Goal: Task Accomplishment & Management: Manage account settings

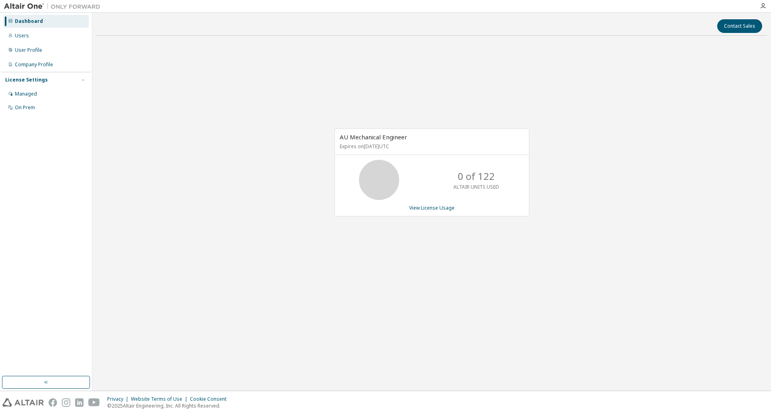
click at [27, 77] on div "License Settings" at bounding box center [26, 80] width 43 height 6
click at [84, 79] on icon "button" at bounding box center [83, 80] width 5 height 5
click at [31, 92] on div "Managed" at bounding box center [26, 94] width 22 height 6
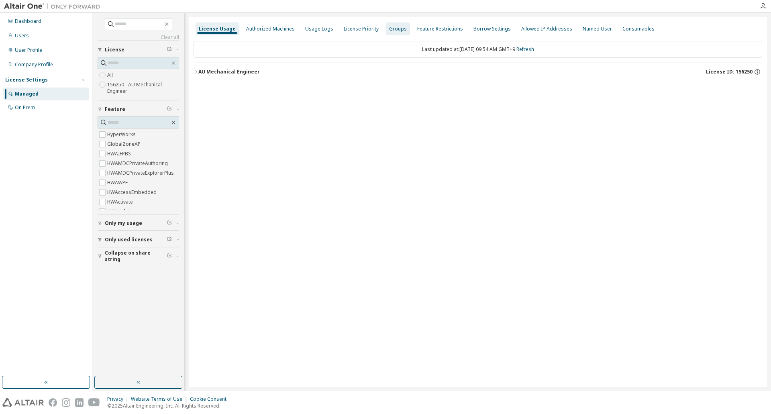
click at [394, 29] on div "Groups" at bounding box center [398, 29] width 18 height 6
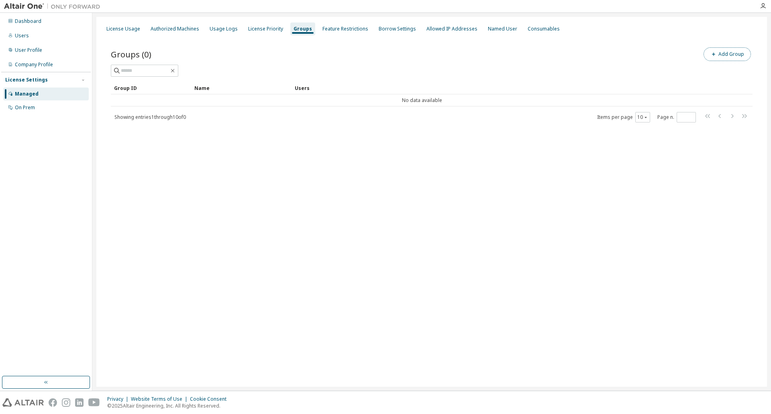
click at [718, 53] on button "Add Group" at bounding box center [727, 54] width 47 height 14
click at [629, 61] on input "text" at bounding box center [674, 61] width 179 height 6
type input "****"
click at [755, 79] on button "Add" at bounding box center [747, 78] width 39 height 14
click at [759, 25] on icon "button" at bounding box center [758, 25] width 6 height 6
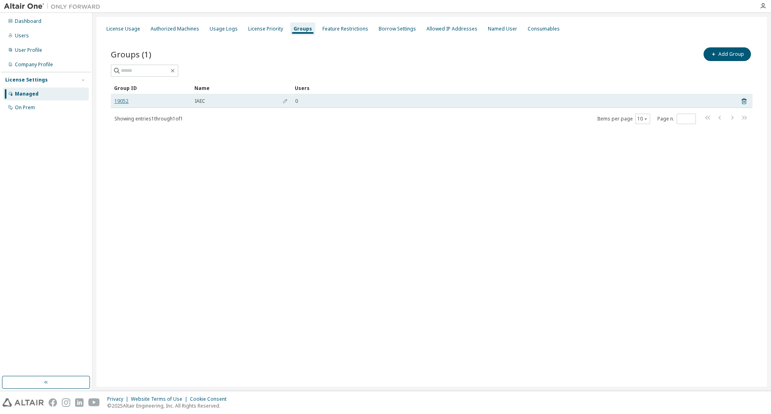
click at [124, 101] on link "19052" at bounding box center [121, 101] width 14 height 6
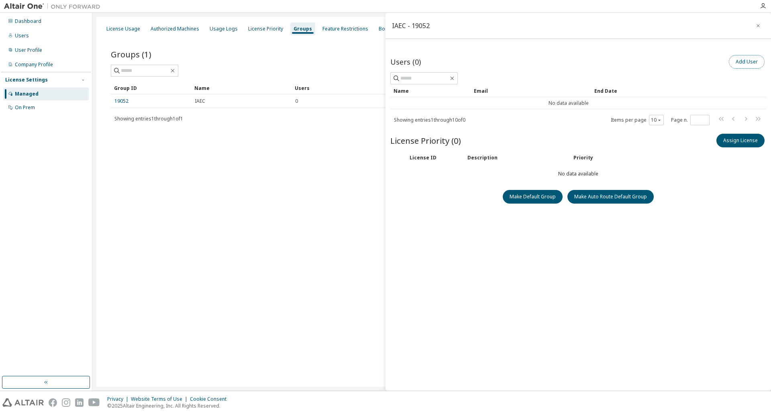
click at [747, 61] on button "Add User" at bounding box center [747, 62] width 36 height 14
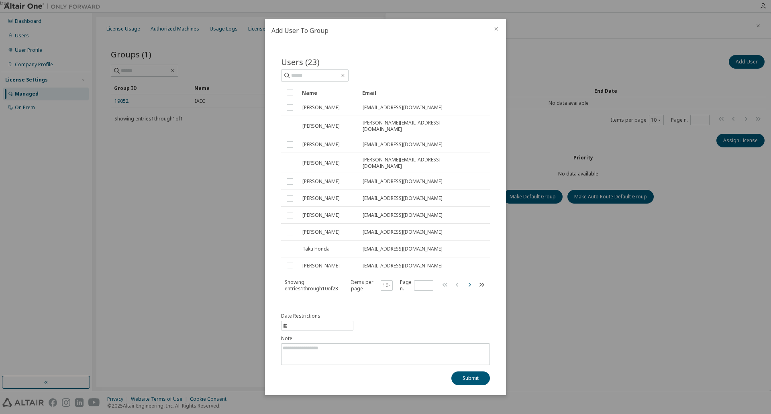
click at [466, 282] on icon "button" at bounding box center [470, 285] width 10 height 10
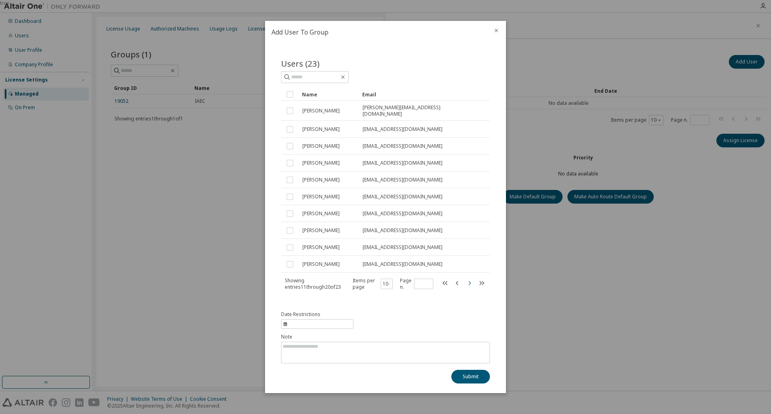
click at [469, 282] on icon "button" at bounding box center [470, 283] width 10 height 10
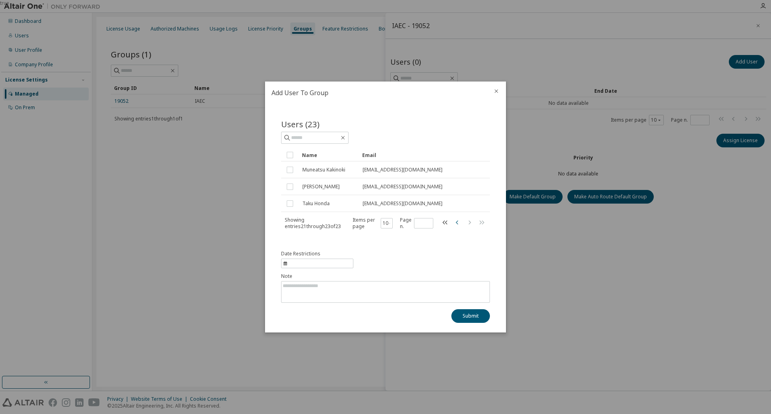
click at [456, 225] on icon "button" at bounding box center [458, 223] width 10 height 10
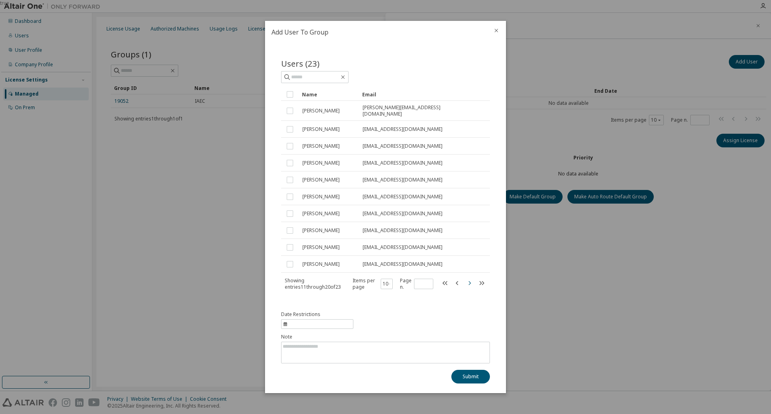
click at [468, 284] on icon "button" at bounding box center [470, 283] width 10 height 10
type input "*"
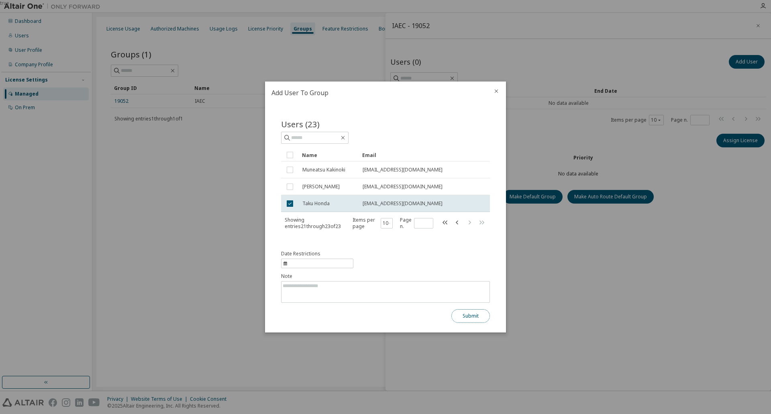
click at [471, 312] on button "Submit" at bounding box center [470, 316] width 39 height 14
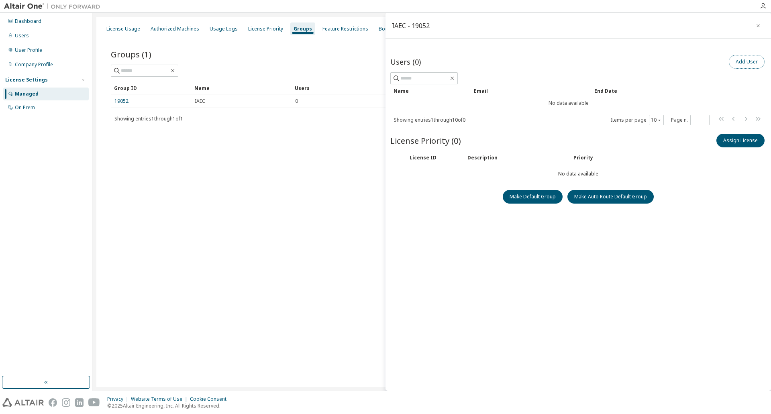
click at [763, 63] on button "Add User" at bounding box center [747, 62] width 36 height 14
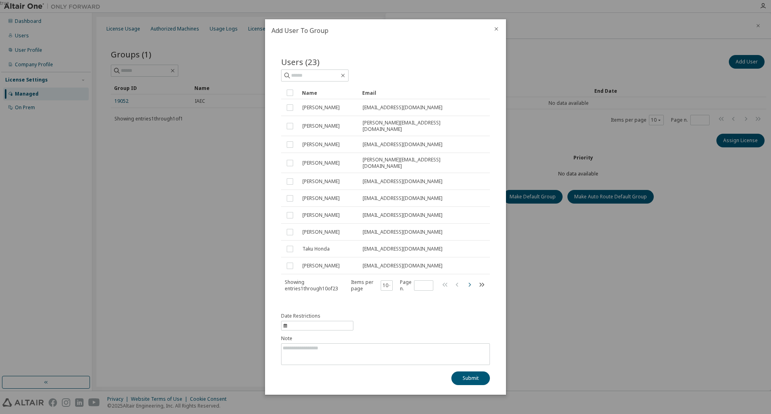
click at [471, 280] on icon "button" at bounding box center [470, 285] width 10 height 10
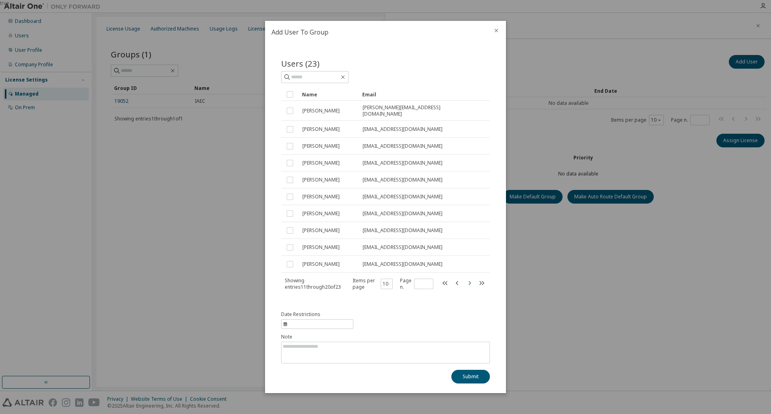
click at [471, 280] on icon "button" at bounding box center [470, 283] width 10 height 10
type input "*"
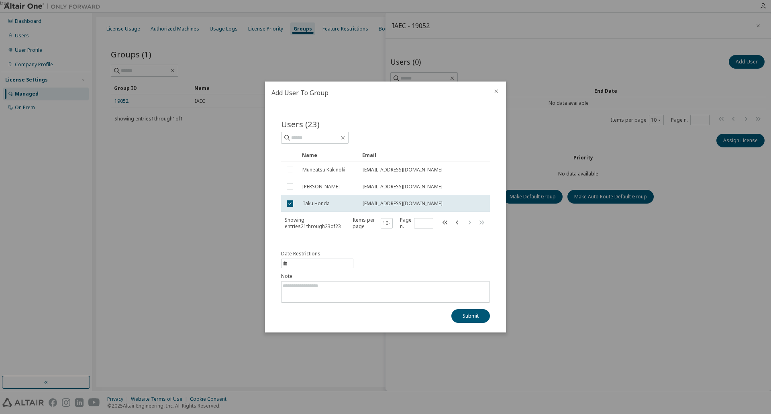
click at [318, 259] on span "information" at bounding box center [317, 264] width 72 height 10
select select "*"
select select "****"
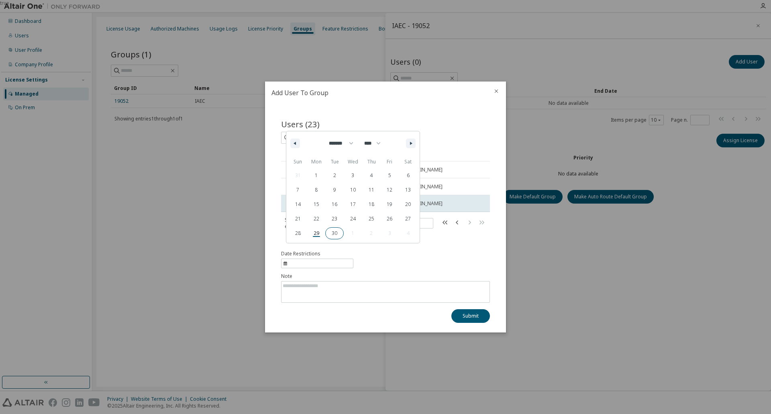
click at [333, 232] on span "30" at bounding box center [334, 233] width 18 height 10
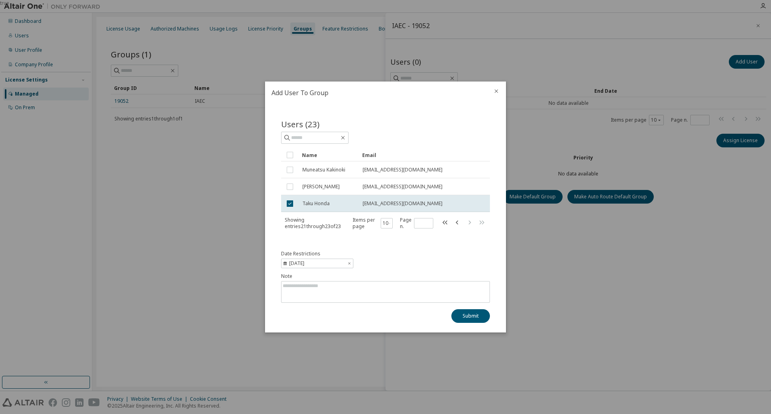
click at [394, 262] on div "Date Restrictions 2025-09-30 Note Submit" at bounding box center [385, 287] width 209 height 72
click at [470, 315] on button "Submit" at bounding box center [470, 316] width 39 height 14
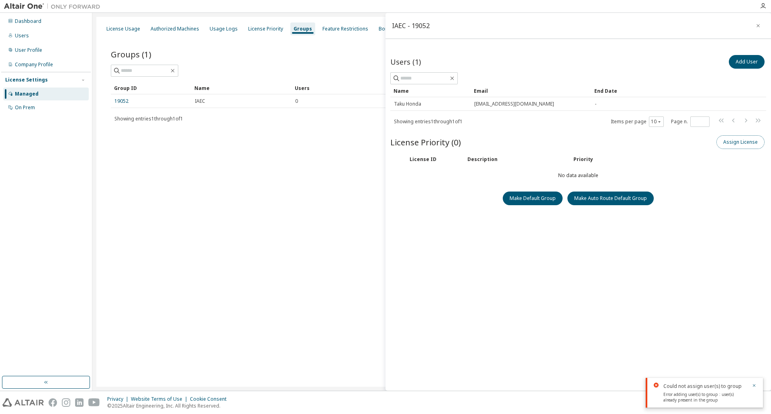
click at [731, 143] on button "Assign License" at bounding box center [740, 142] width 48 height 14
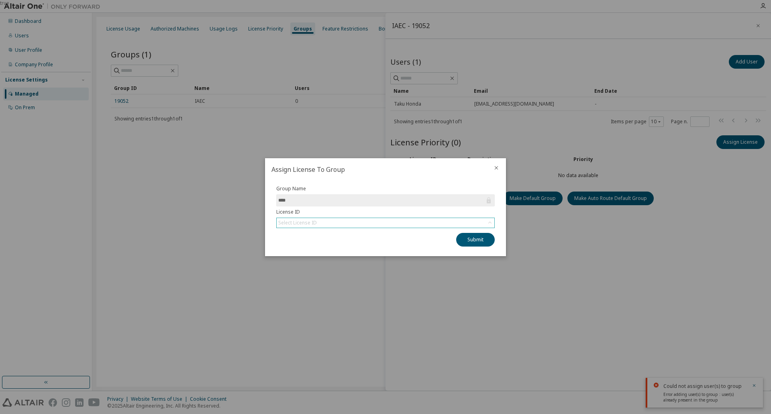
click at [336, 220] on div "Select License ID" at bounding box center [386, 223] width 218 height 10
click at [333, 223] on div "Select License ID" at bounding box center [386, 223] width 218 height 10
click at [333, 247] on li "156250 - AU Mechanical Engineer" at bounding box center [385, 245] width 216 height 10
click at [468, 240] on button "Submit" at bounding box center [475, 240] width 39 height 14
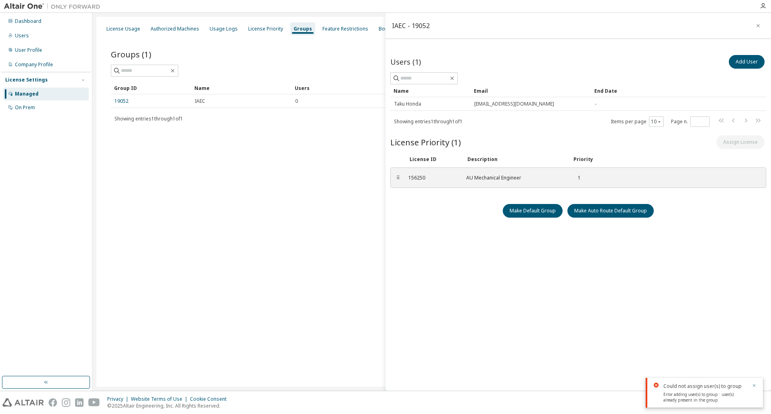
click at [754, 388] on button "button" at bounding box center [754, 386] width 5 height 7
click at [761, 24] on icon "button" at bounding box center [758, 25] width 6 height 6
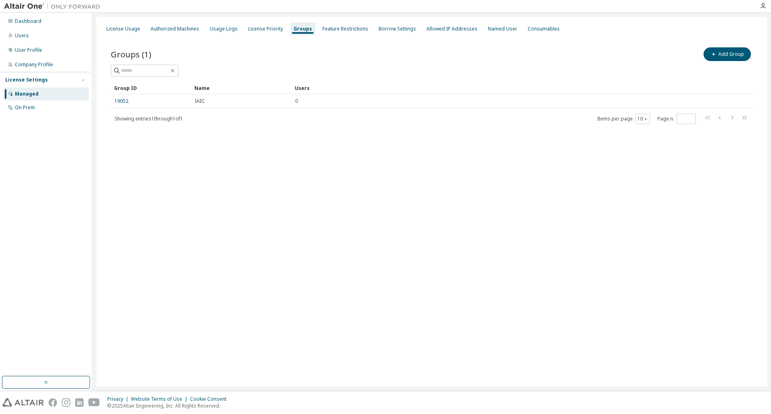
click at [385, 177] on div "License Usage Authorized Machines Usage Logs License Priority Groups Feature Re…" at bounding box center [431, 202] width 671 height 370
